Goal: Information Seeking & Learning: Learn about a topic

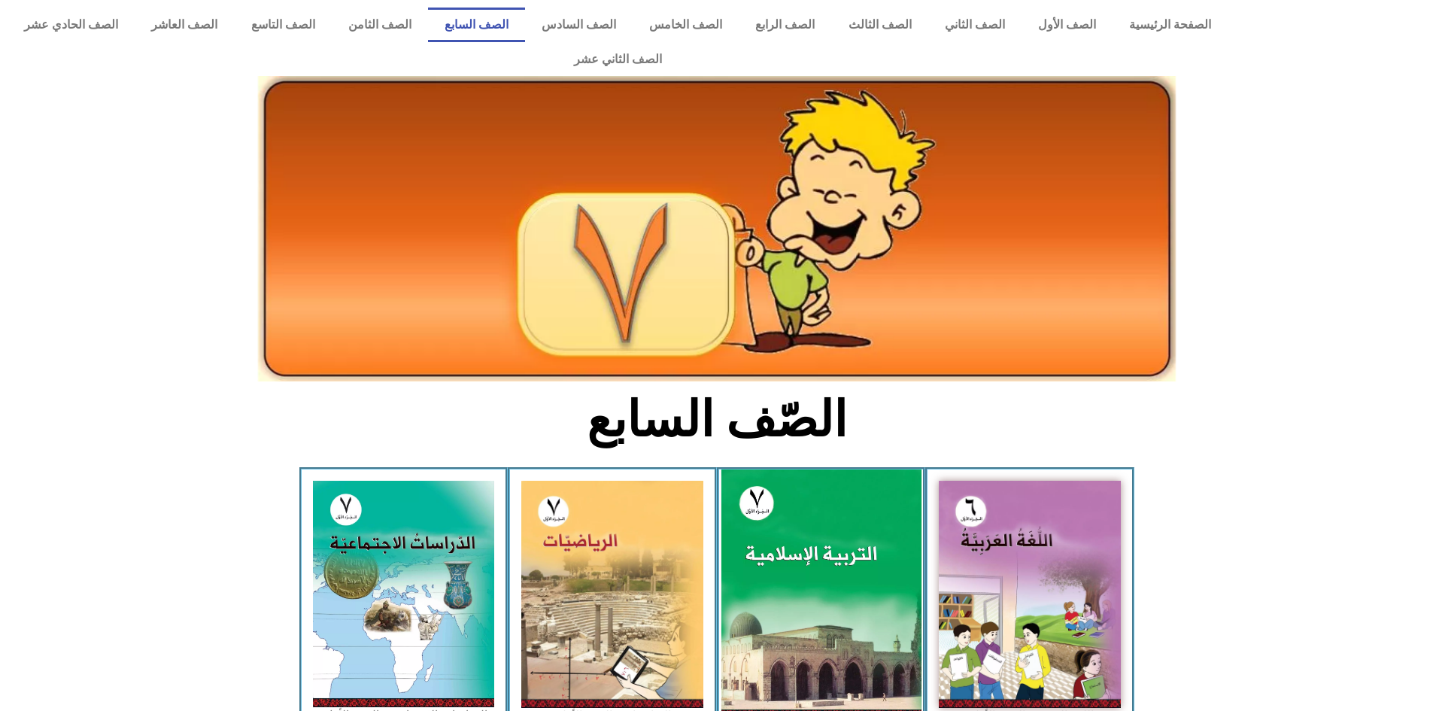
scroll to position [75, 0]
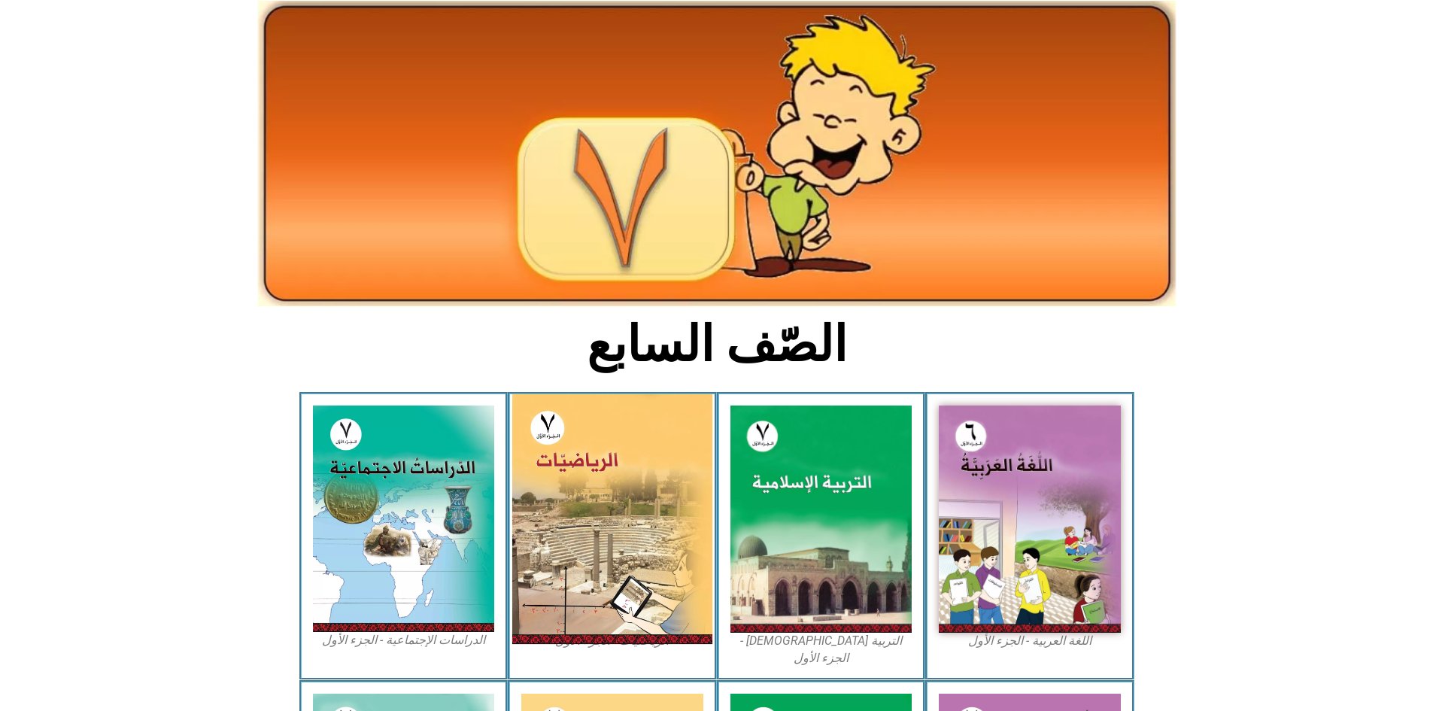
click at [664, 504] on img at bounding box center [612, 519] width 200 height 250
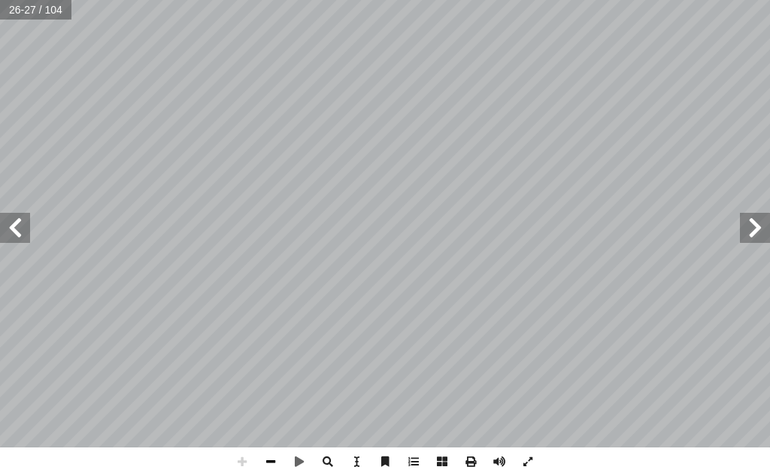
click at [272, 463] on div "22 ____ = ___ + ___ + ___ + ___ + ٢ - + ٢ - : ّ ن أ � ُ حظ � ل أ � _____: ٍ د ّ…" at bounding box center [385, 238] width 770 height 476
click at [8, 235] on span at bounding box center [15, 228] width 30 height 30
click at [0, 239] on span at bounding box center [15, 228] width 30 height 30
click at [757, 235] on span at bounding box center [755, 228] width 30 height 30
